Goal: Task Accomplishment & Management: Manage account settings

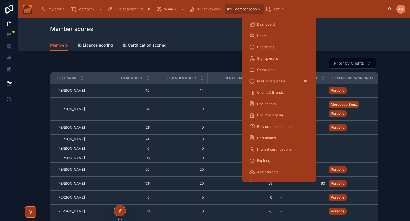
click at [276, 9] on span "Admin" at bounding box center [278, 9] width 10 height 5
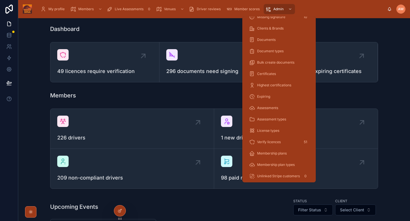
scroll to position [112, 0]
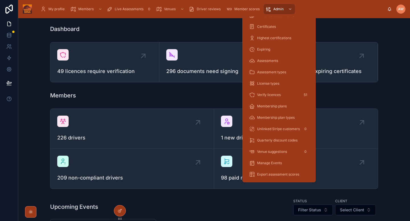
click at [281, 73] on span "Assessment types" at bounding box center [271, 72] width 29 height 5
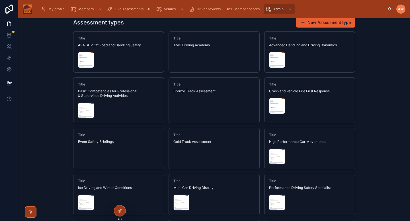
scroll to position [20, 0]
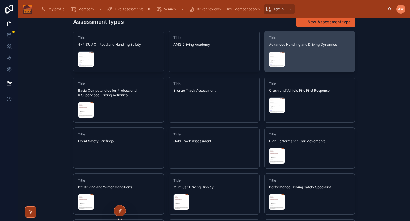
click at [274, 62] on div at bounding box center [277, 60] width 16 height 16
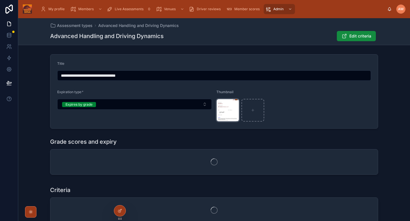
click at [228, 113] on div "image .png" at bounding box center [227, 110] width 23 height 23
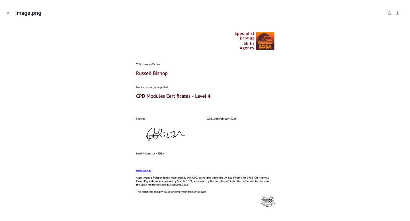
click at [7, 14] on icon "Close modal" at bounding box center [8, 13] width 4 height 4
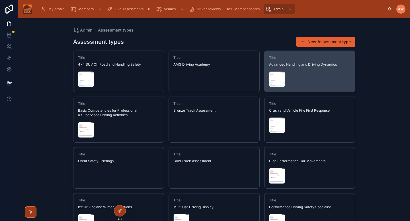
click at [326, 85] on div at bounding box center [309, 79] width 81 height 16
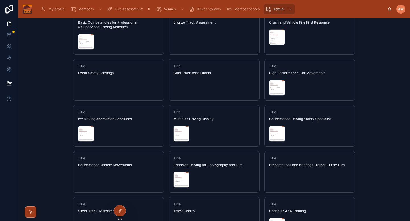
scroll to position [177, 0]
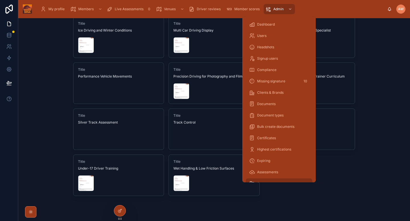
click at [272, 102] on span "Documents" at bounding box center [266, 104] width 19 height 5
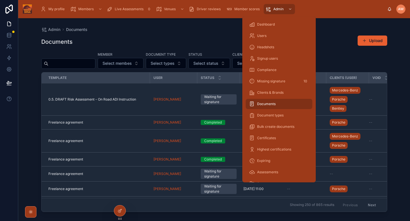
click at [277, 112] on div "Document types" at bounding box center [279, 115] width 60 height 9
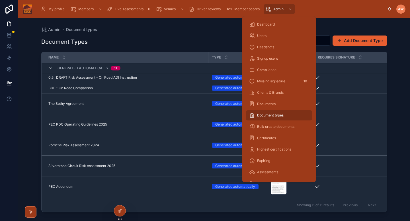
click at [267, 141] on div "Certificates" at bounding box center [279, 138] width 60 height 9
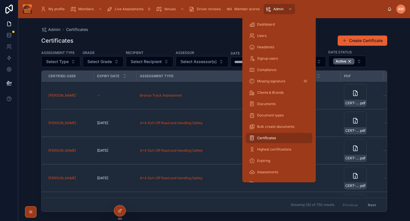
click at [264, 114] on span "Document types" at bounding box center [270, 115] width 26 height 5
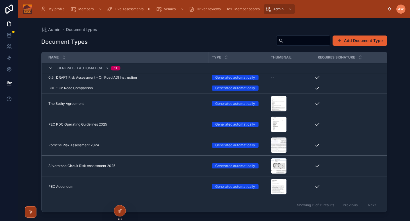
click at [128, 11] on span "Live Assessments" at bounding box center [129, 9] width 29 height 5
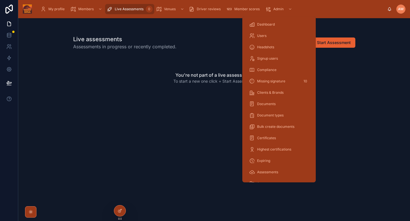
click at [264, 36] on span "Users" at bounding box center [261, 36] width 9 height 5
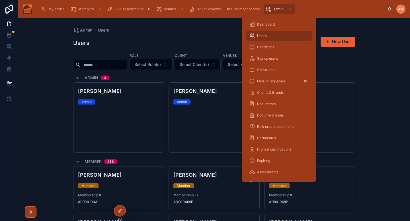
click at [94, 61] on input "text" at bounding box center [103, 65] width 47 height 8
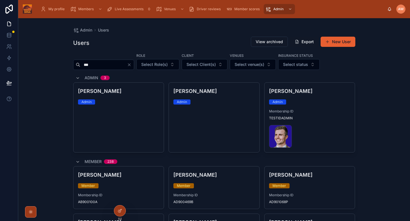
type input "***"
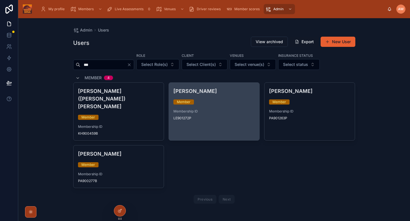
click at [218, 107] on div "Lee Skelton Member Membership ID LE901272P" at bounding box center [214, 104] width 91 height 42
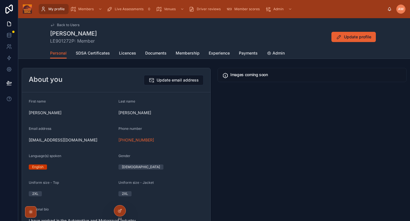
click at [98, 51] on span "SDSA Certificates" at bounding box center [93, 53] width 34 height 6
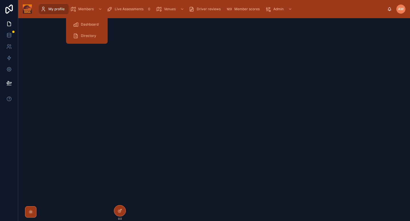
click at [79, 10] on span "Members" at bounding box center [85, 9] width 15 height 5
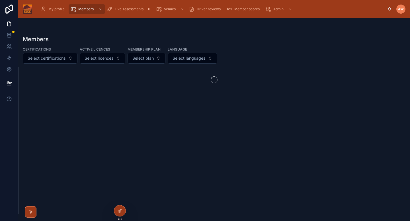
click at [58, 10] on span "My profile" at bounding box center [56, 9] width 16 height 5
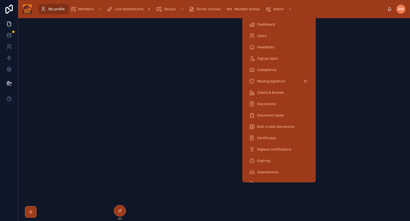
click at [260, 38] on span "Users" at bounding box center [261, 36] width 9 height 5
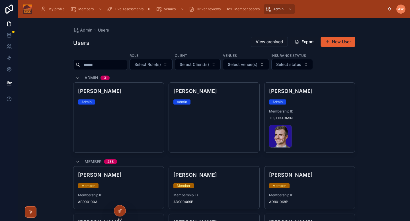
click at [107, 60] on div at bounding box center [100, 65] width 54 height 10
click at [108, 64] on input "text" at bounding box center [103, 65] width 47 height 8
type input "***"
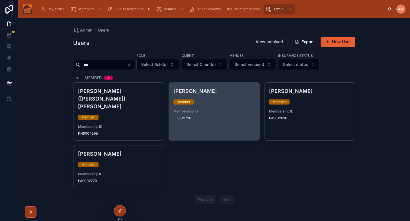
click at [230, 114] on div "Membership ID LE901272P" at bounding box center [213, 114] width 81 height 11
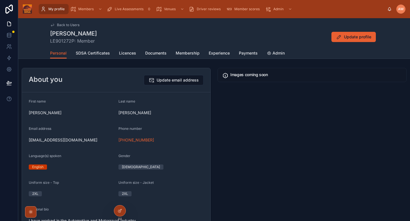
click at [96, 57] on link "SDSA Certificates" at bounding box center [93, 53] width 34 height 11
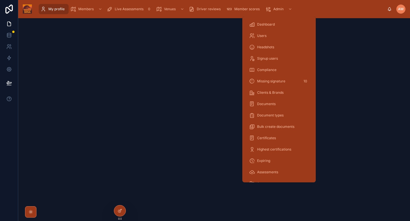
click at [265, 37] on span "Users" at bounding box center [261, 36] width 9 height 5
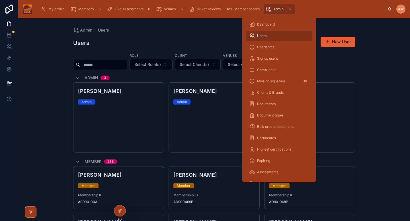
click at [130, 179] on h4 "Abbie Eaton" at bounding box center [118, 175] width 81 height 8
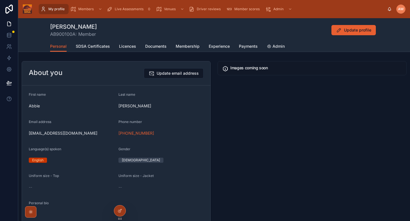
click at [97, 47] on span "SDSA Certificates" at bounding box center [93, 47] width 34 height 6
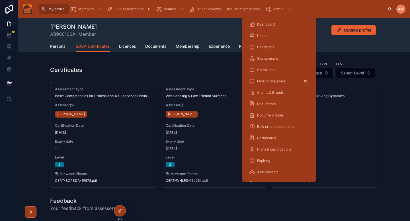
click at [263, 37] on span "Users" at bounding box center [261, 36] width 9 height 5
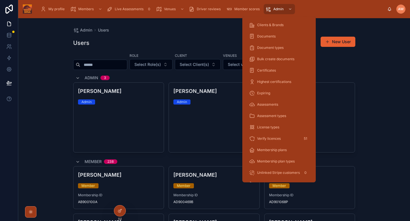
scroll to position [68, 0]
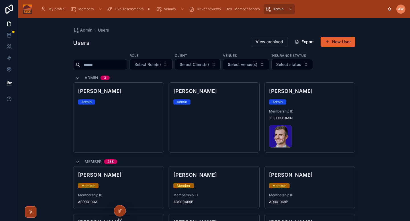
click at [127, 65] on input "text" at bounding box center [103, 65] width 47 height 8
type input "***"
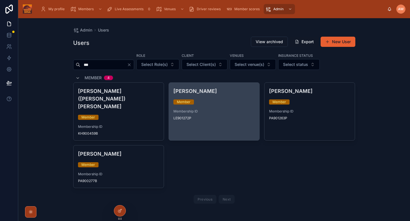
click at [220, 86] on div "Lee Skelton Member Membership ID LE901272P" at bounding box center [214, 104] width 91 height 42
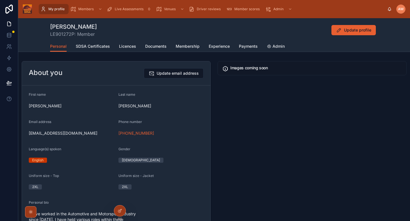
click at [97, 43] on link "SDSA Certificates" at bounding box center [93, 46] width 34 height 11
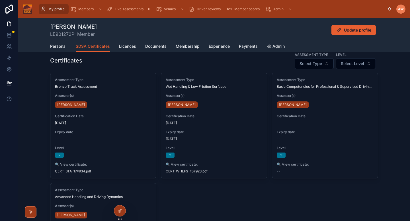
scroll to position [13, 0]
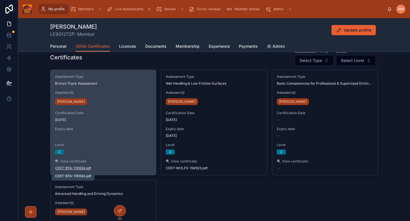
click at [77, 168] on span "CERT-BTA-17#934" at bounding box center [70, 168] width 30 height 5
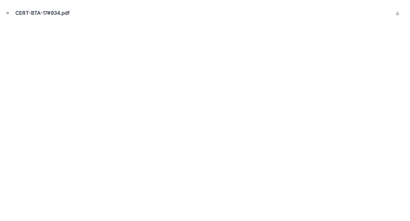
click at [7, 13] on icon "Close modal" at bounding box center [8, 13] width 2 height 2
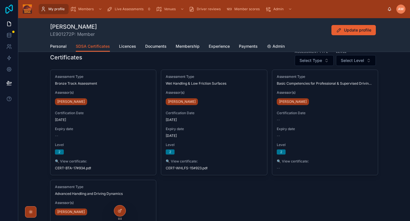
click at [8, 12] on icon at bounding box center [8, 9] width 11 height 9
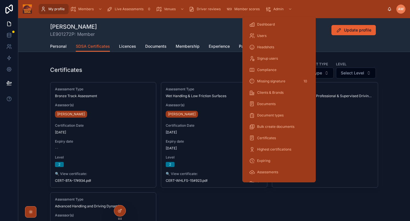
click at [265, 70] on span "Compliance" at bounding box center [266, 70] width 19 height 5
